Goal: Complete application form

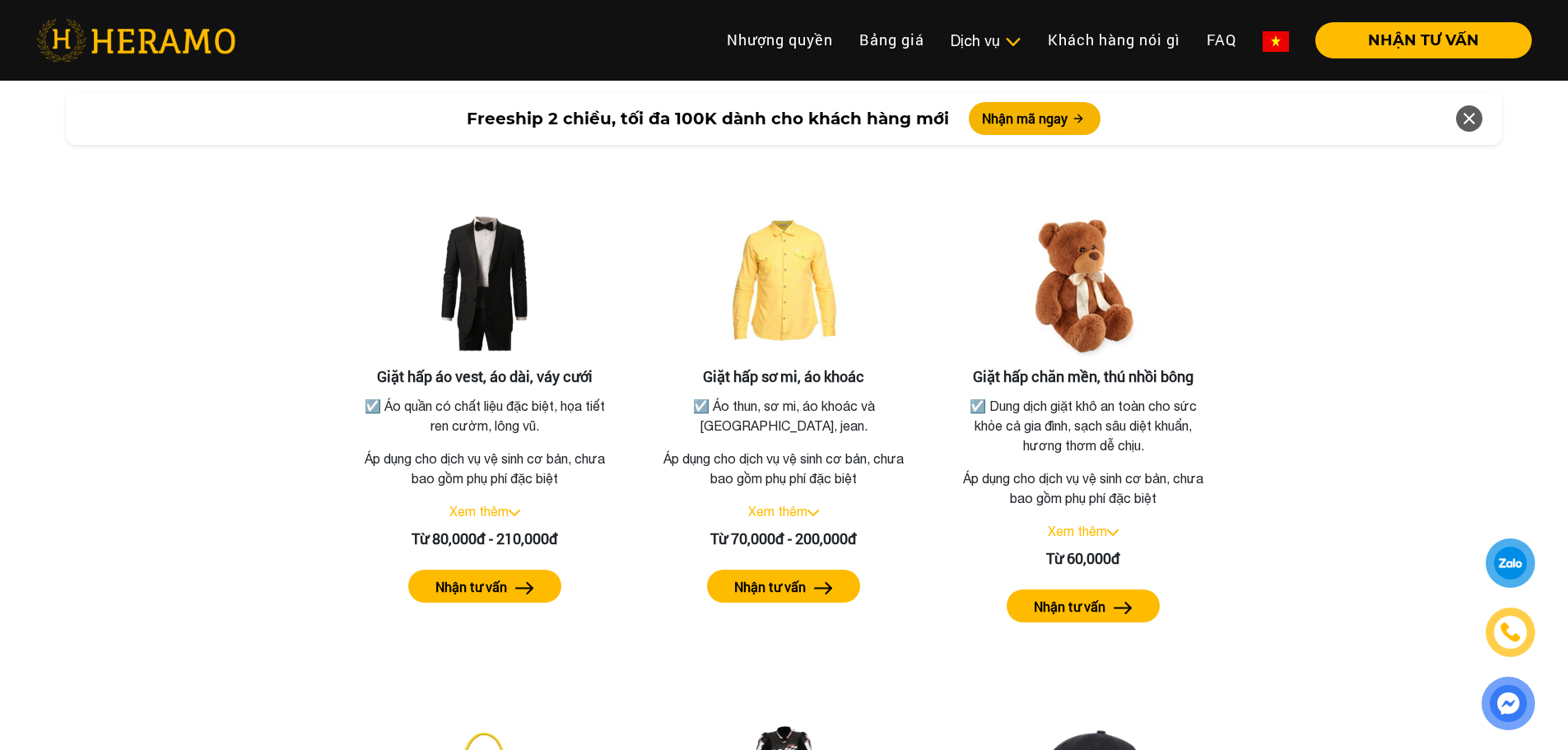
scroll to position [2964, 0]
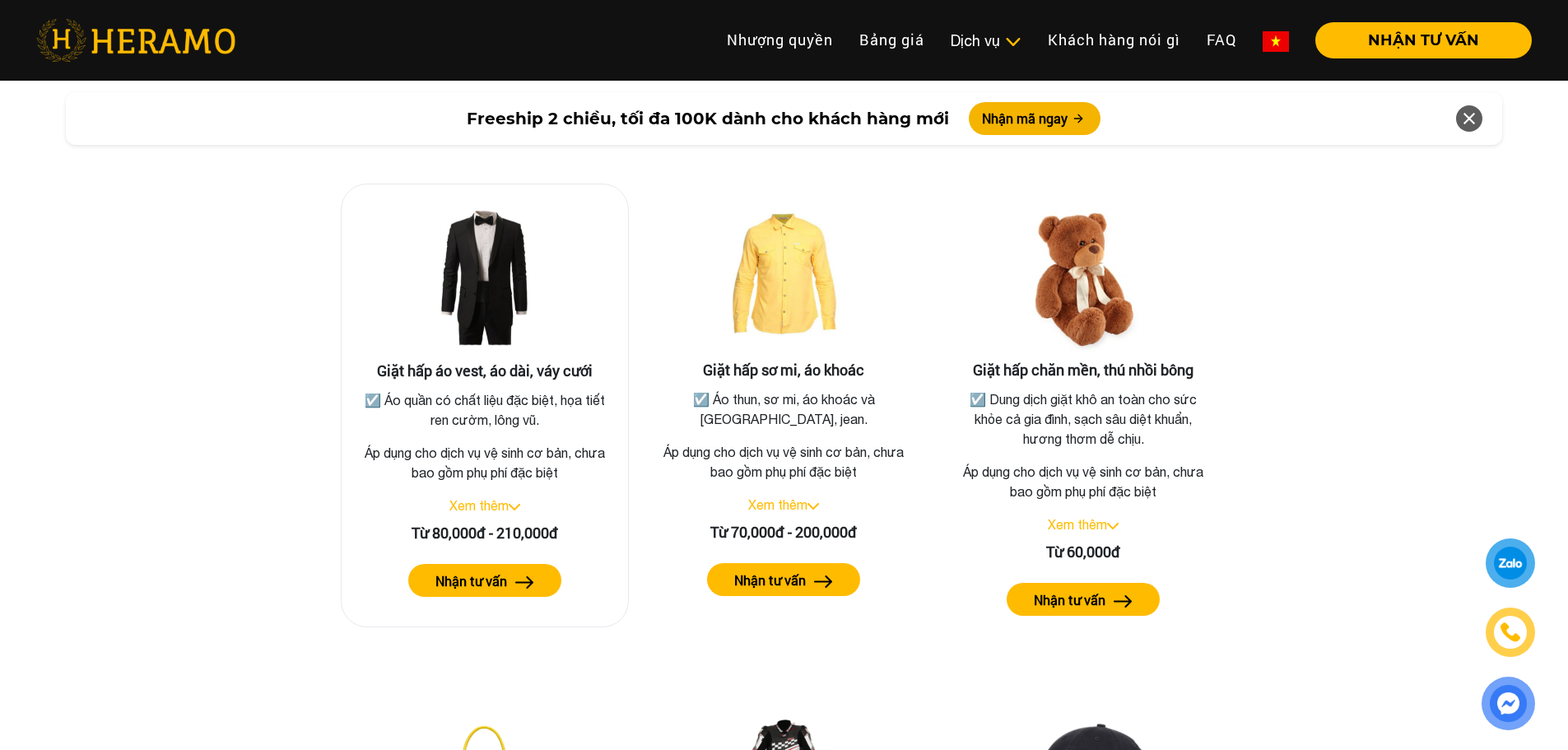
click at [509, 498] on link "Xem thêm" at bounding box center [479, 506] width 59 height 15
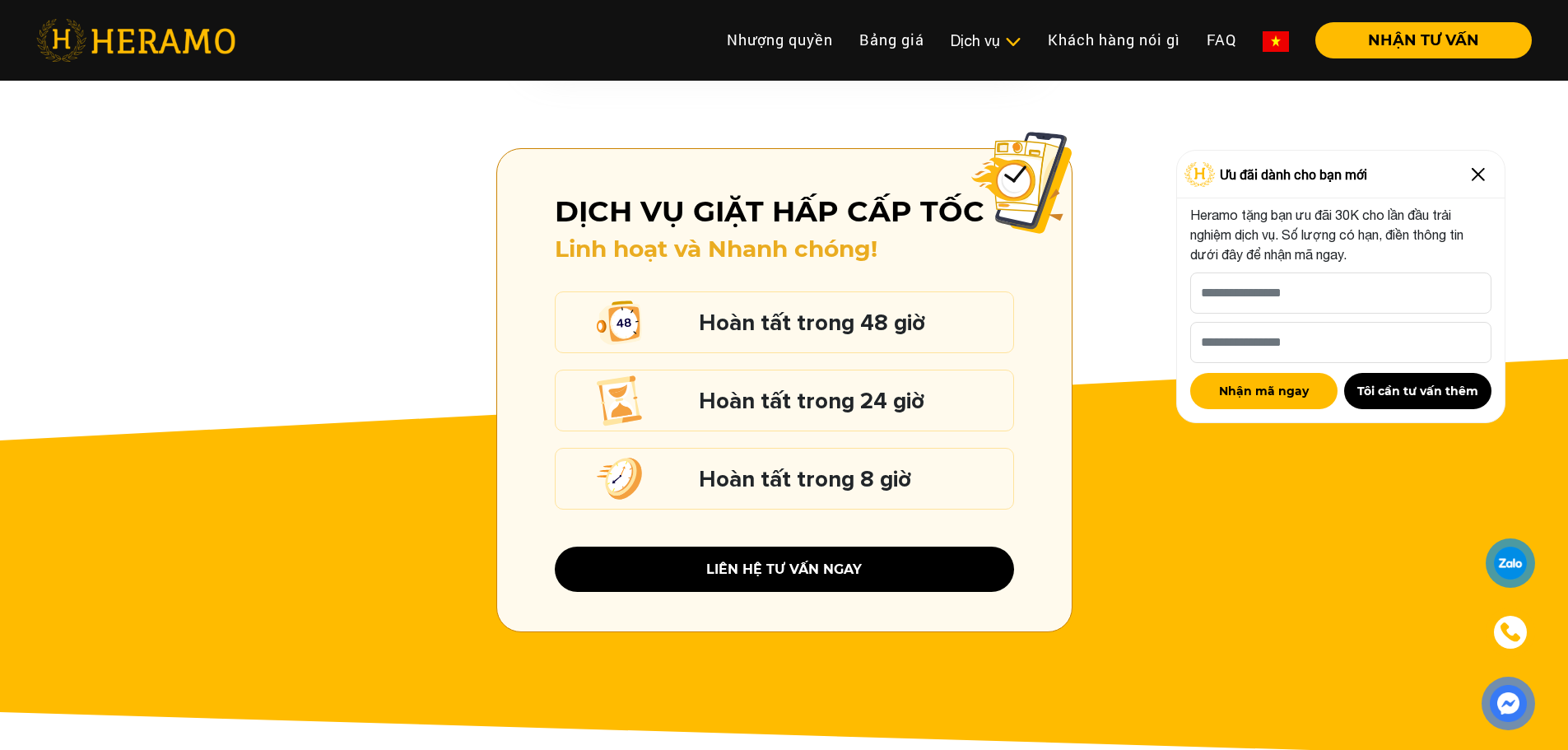
scroll to position [1812, 0]
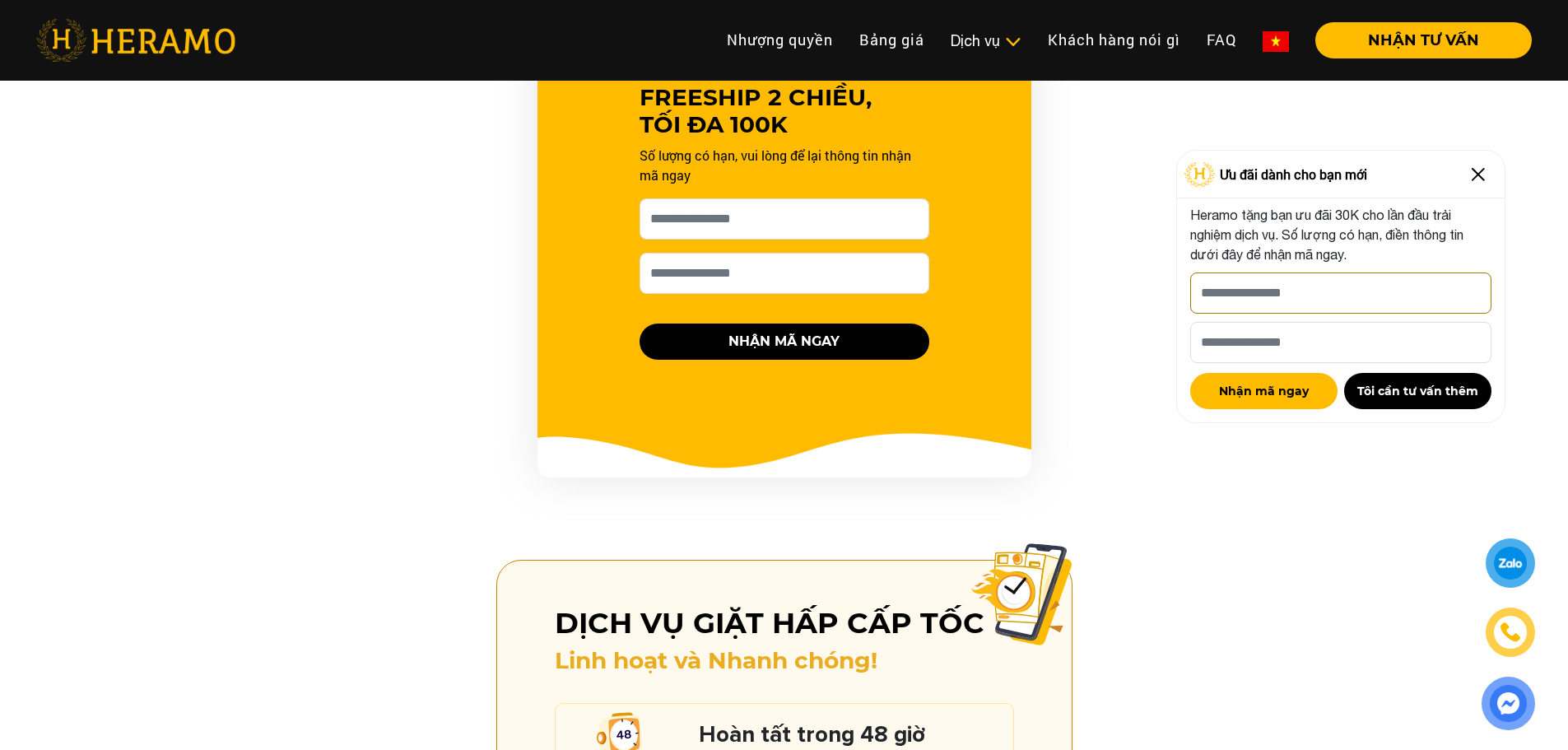
click at [1297, 305] on input "[PERSON_NAME] xin tên của bạn nhé *" at bounding box center [1340, 293] width 301 height 41
type input "**"
click at [1242, 345] on input "Số điện thoại HERAMO có thể liên hệ là *" at bounding box center [1340, 343] width 301 height 41
type input "**********"
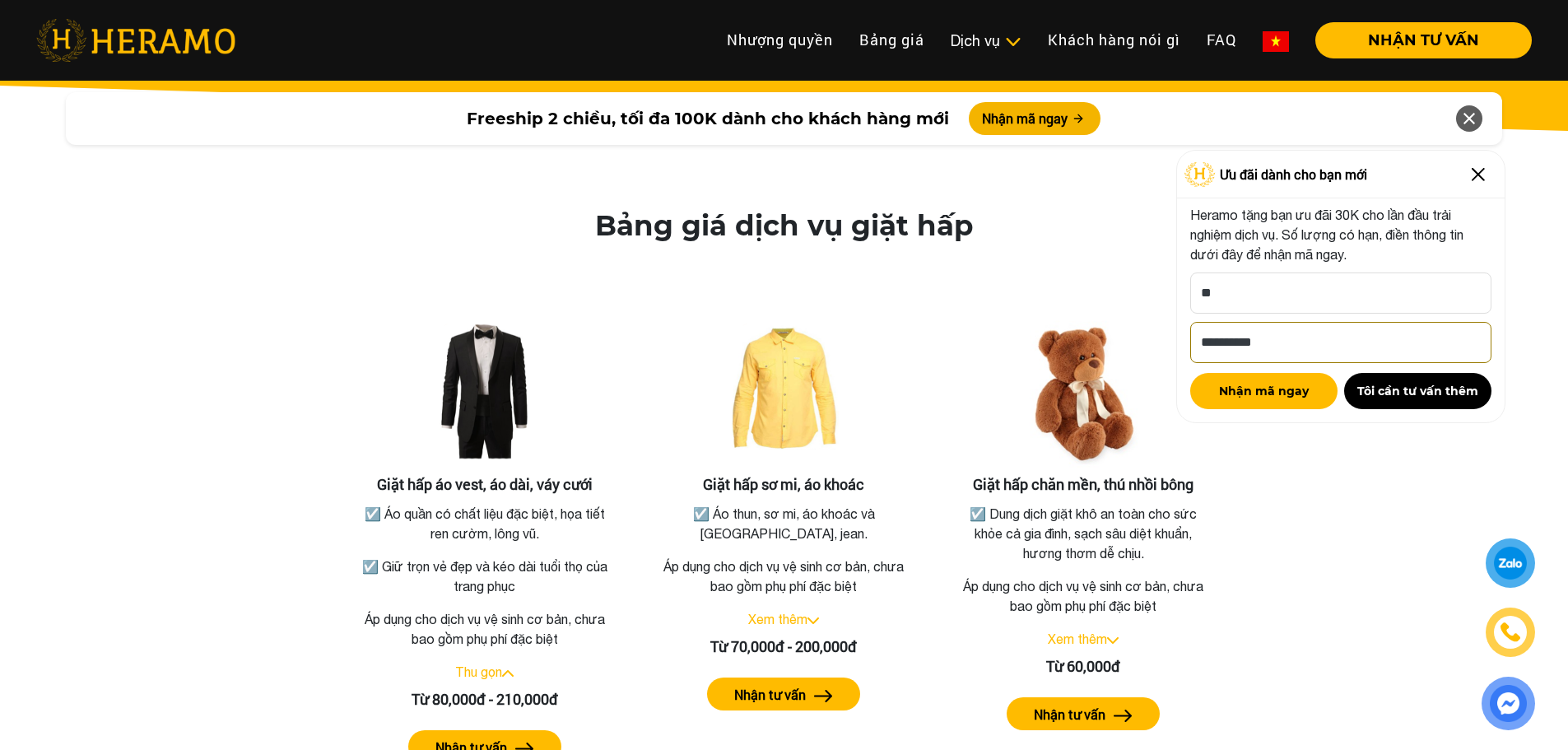
scroll to position [4611, 0]
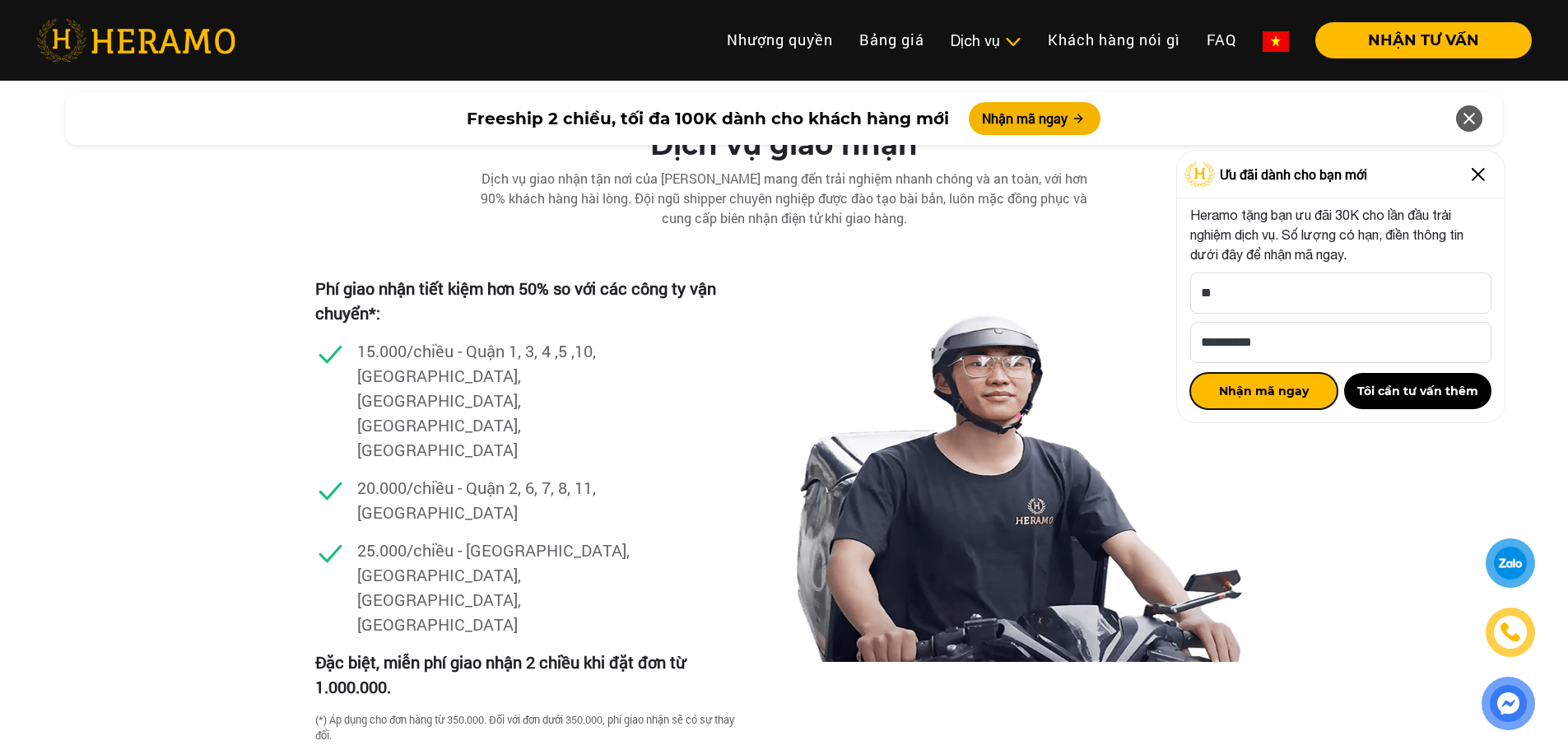
click at [1296, 399] on button "Nhận mã ngay" at bounding box center [1263, 390] width 147 height 37
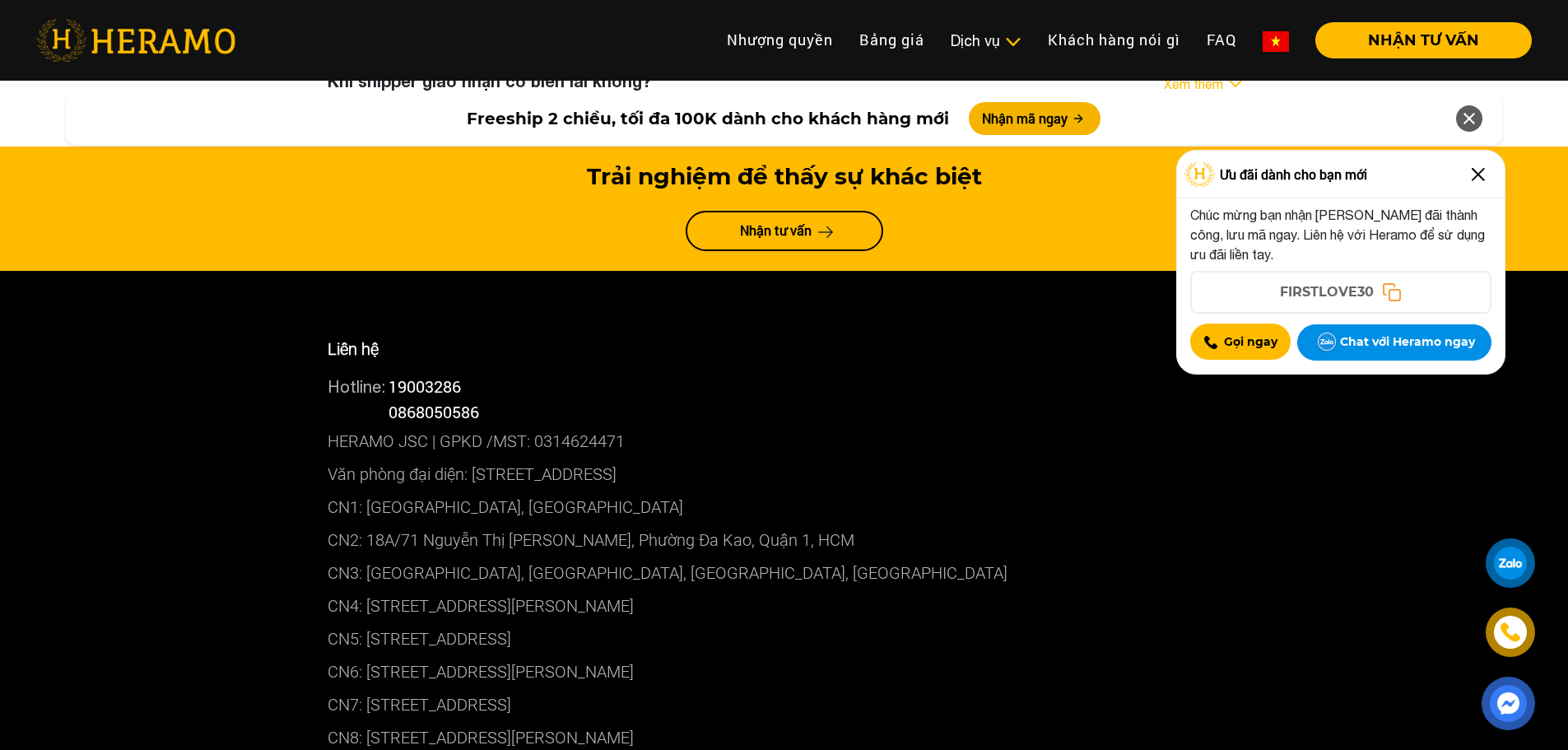
scroll to position [8892, 0]
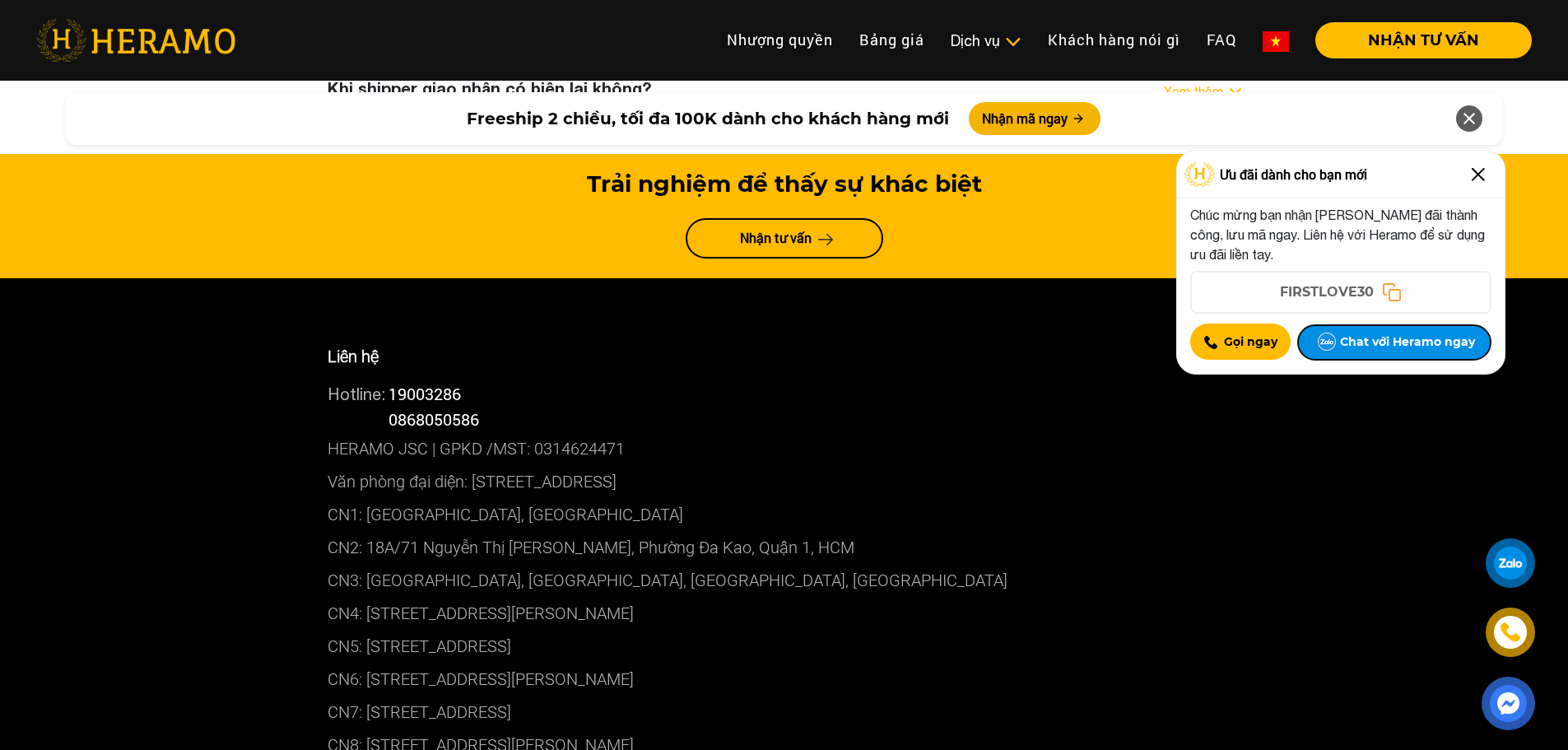
click at [1393, 337] on button "Chat với Heramo ngay" at bounding box center [1393, 343] width 193 height 37
click at [1515, 563] on div at bounding box center [1510, 563] width 31 height 30
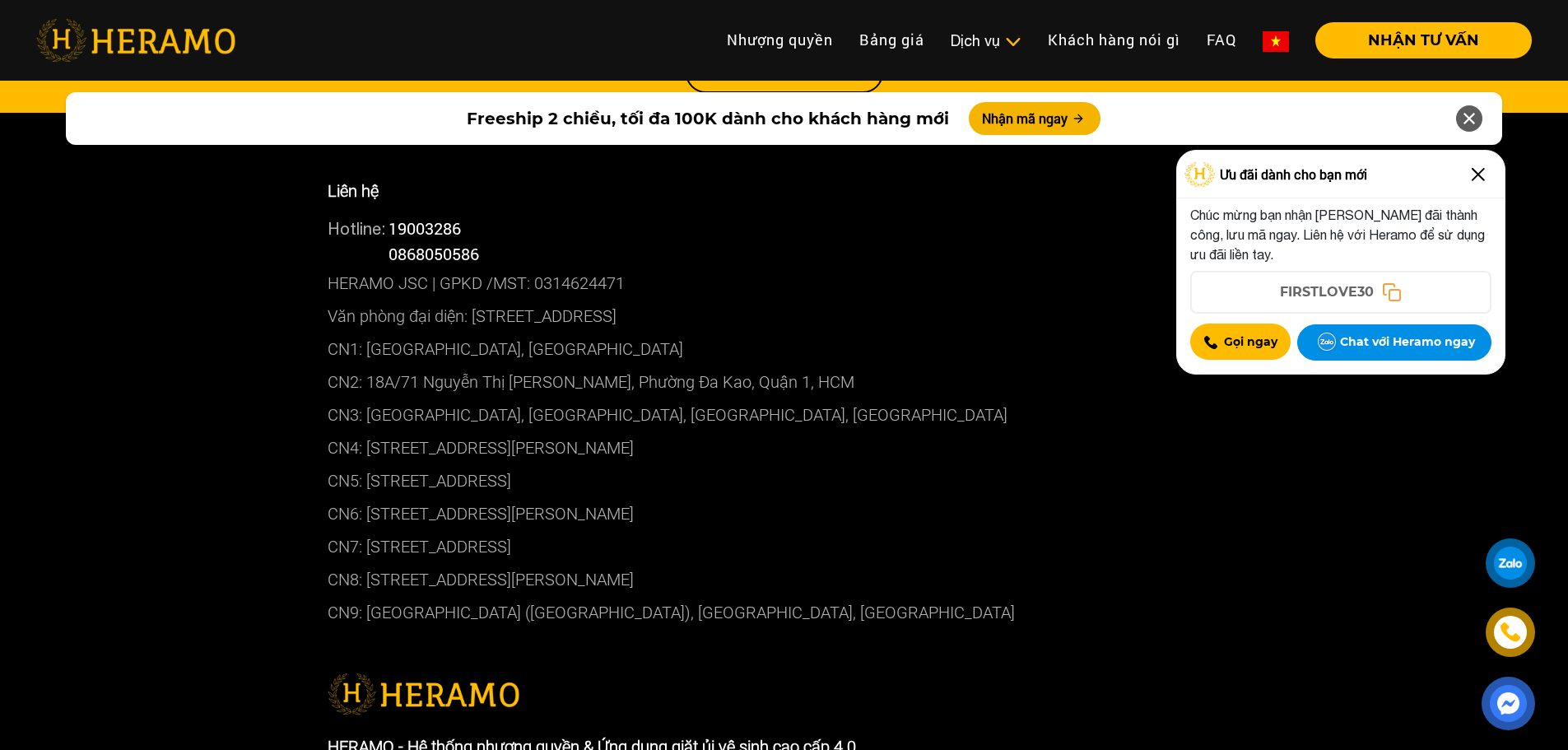
scroll to position [9057, 0]
drag, startPoint x: 733, startPoint y: 382, endPoint x: 321, endPoint y: 384, distance: 412.0
click at [321, 384] on div "Liên hệ Hotline: 19003286 Hotline: 0868050586 HERAMO JSC | GPKD /MST: 031462447…" at bounding box center [784, 405] width 938 height 499
copy p "CN7: [STREET_ADDRESS]"
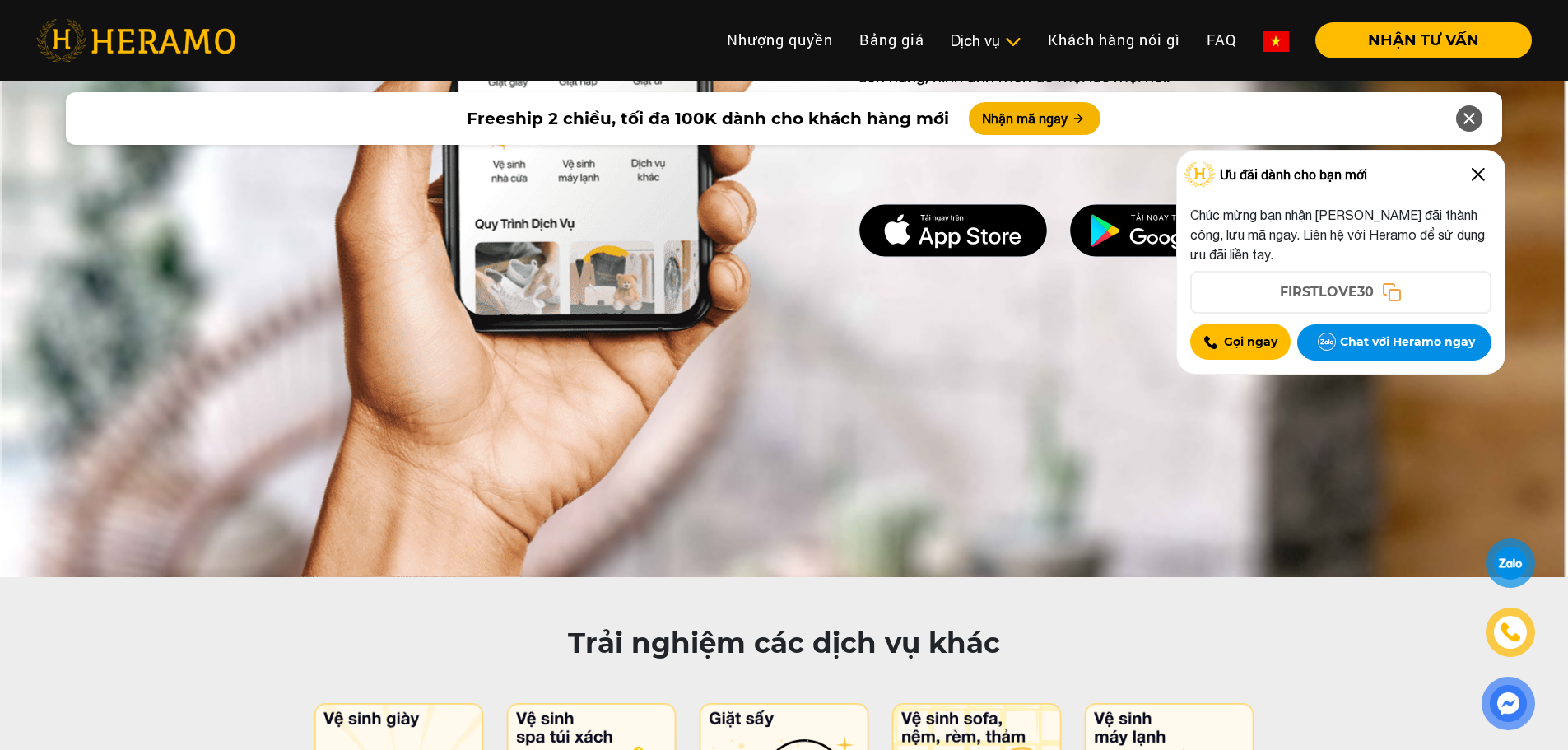
scroll to position [7317, 0]
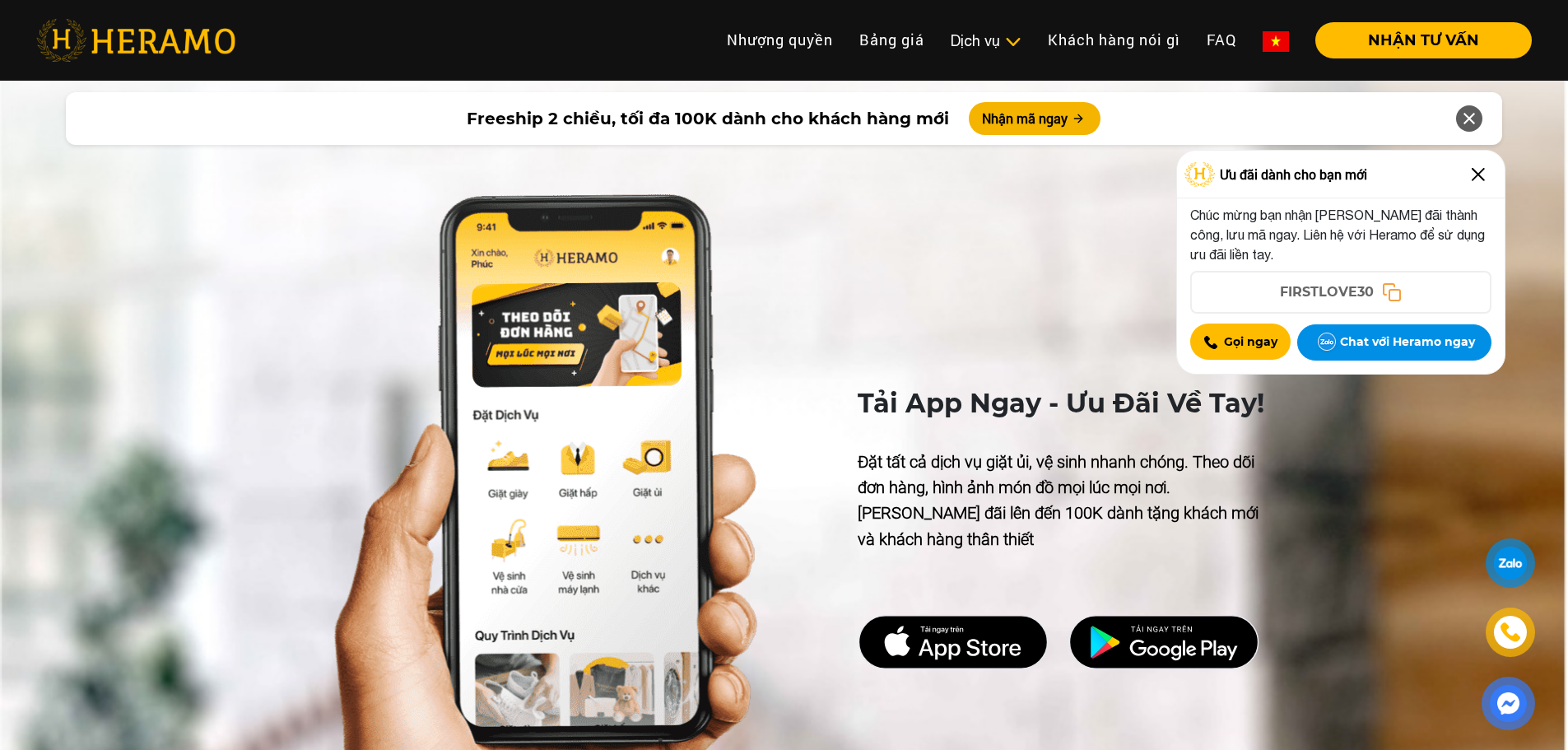
click at [1476, 176] on img at bounding box center [1478, 175] width 26 height 26
